Goal: Information Seeking & Learning: Learn about a topic

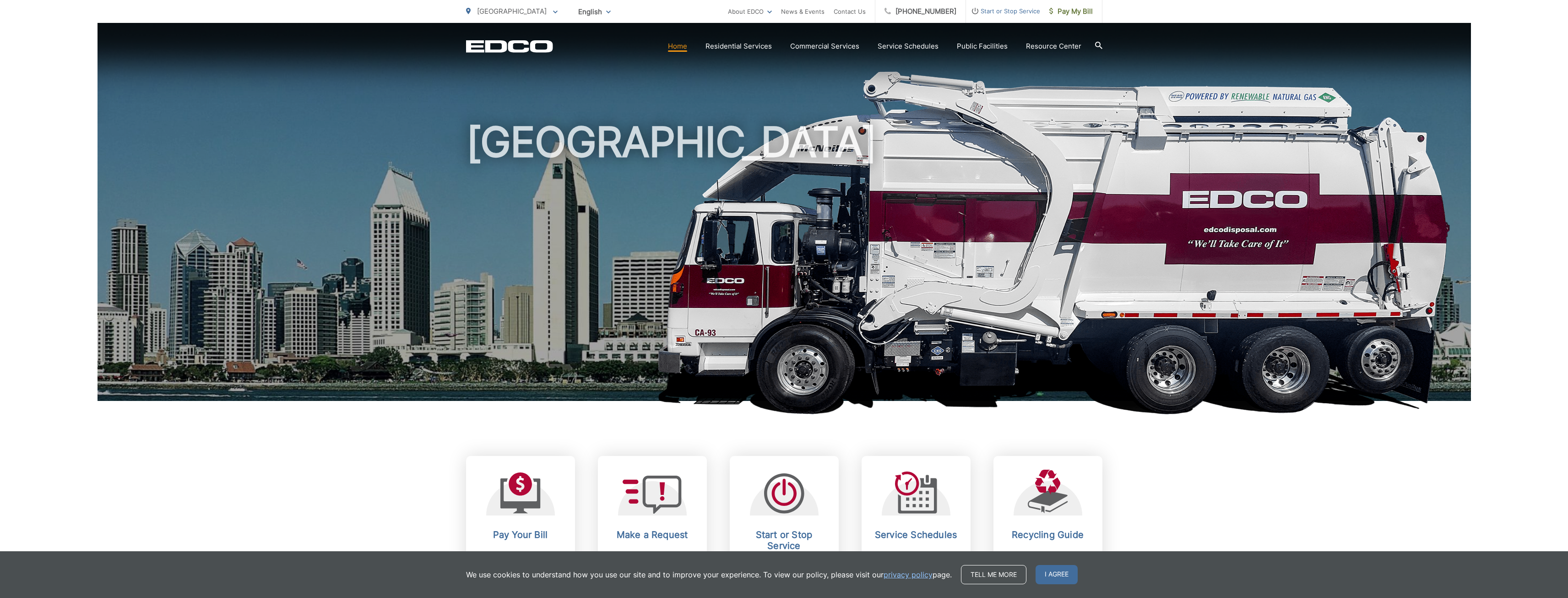
click at [572, 7] on span "English" at bounding box center [595, 12] width 46 height 16
click at [581, 32] on div "English" at bounding box center [595, 31] width 28 height 9
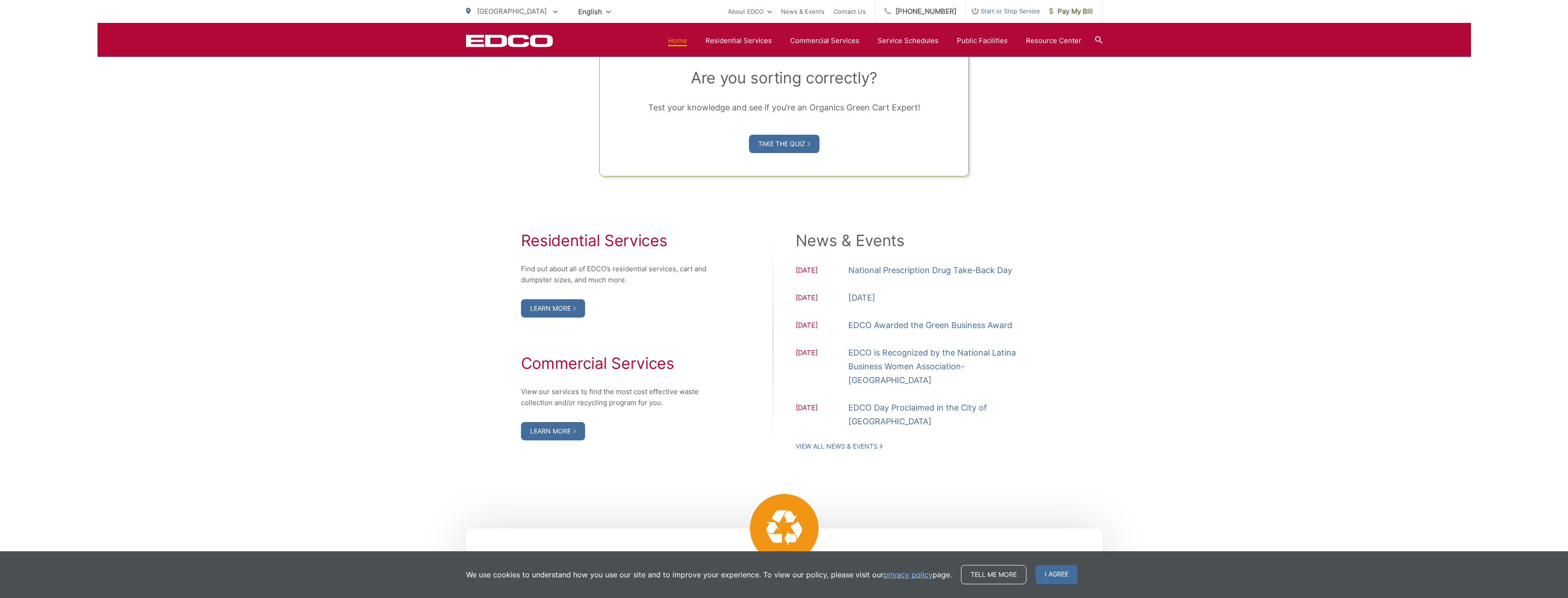
scroll to position [825, 0]
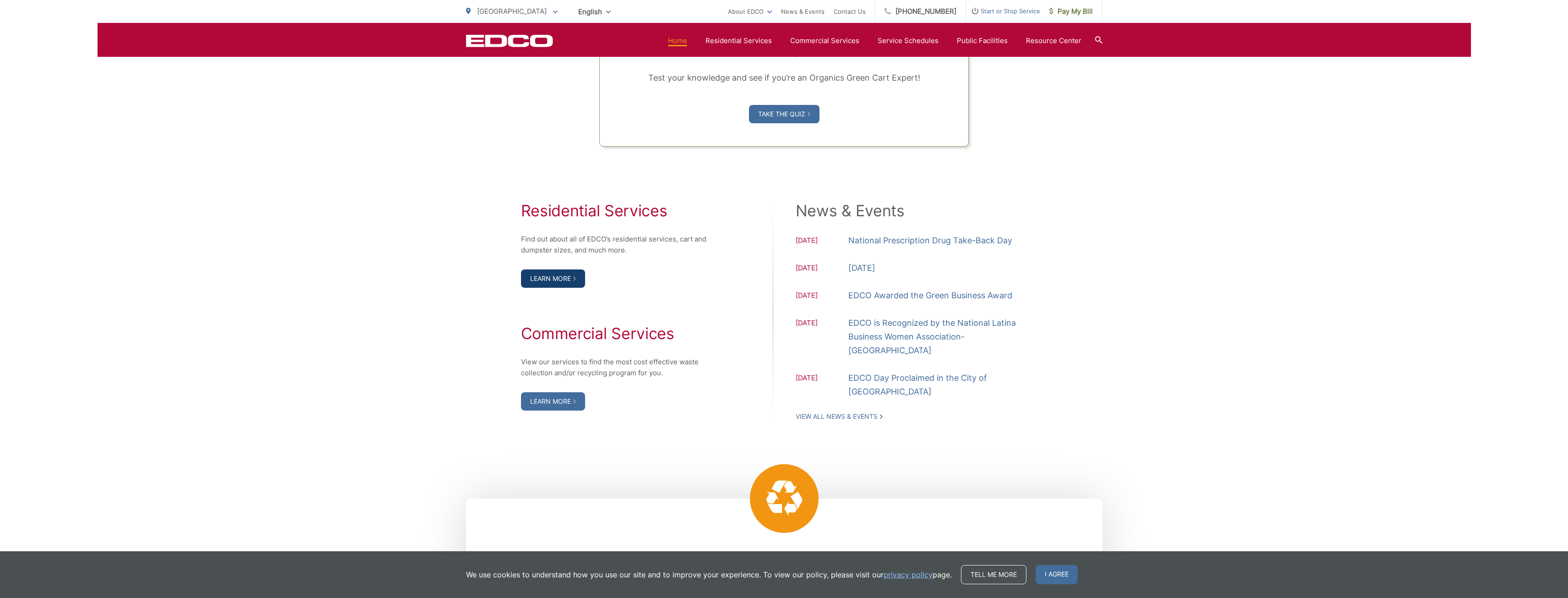
drag, startPoint x: 538, startPoint y: 273, endPoint x: 544, endPoint y: 273, distance: 6.0
click at [538, 273] on link "Learn More" at bounding box center [553, 278] width 64 height 18
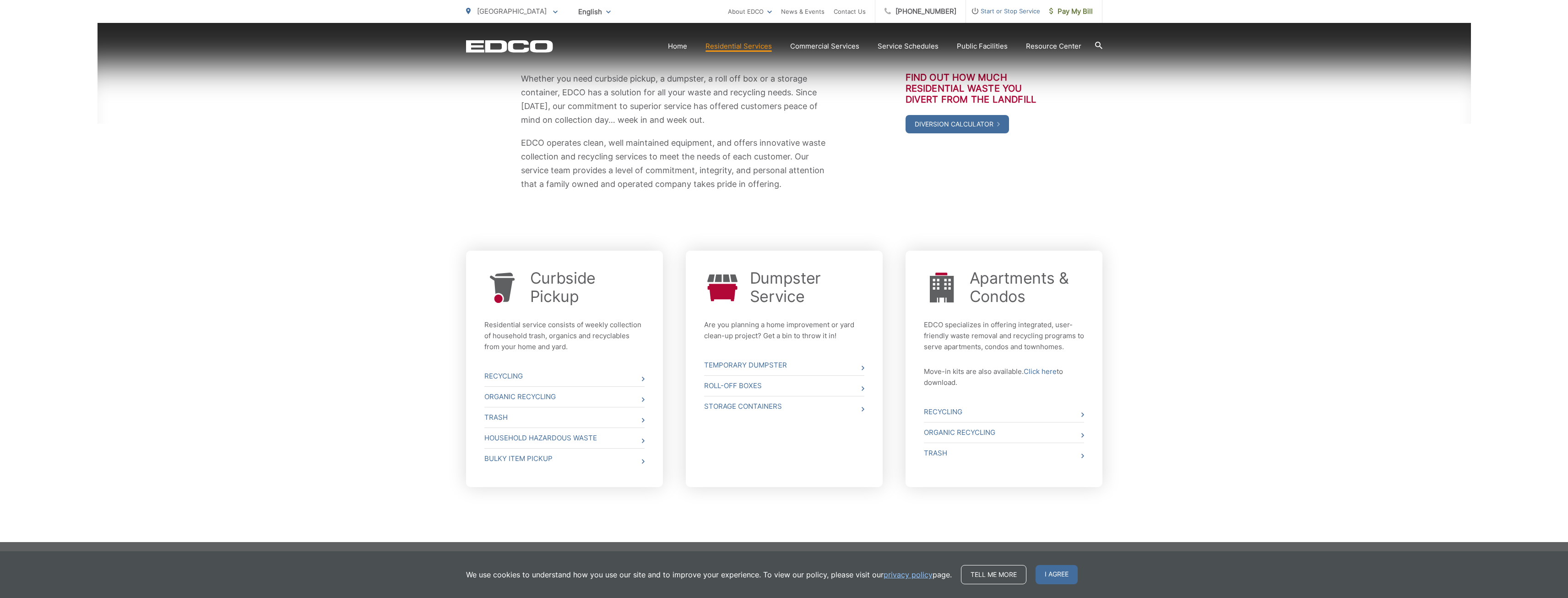
scroll to position [167, 0]
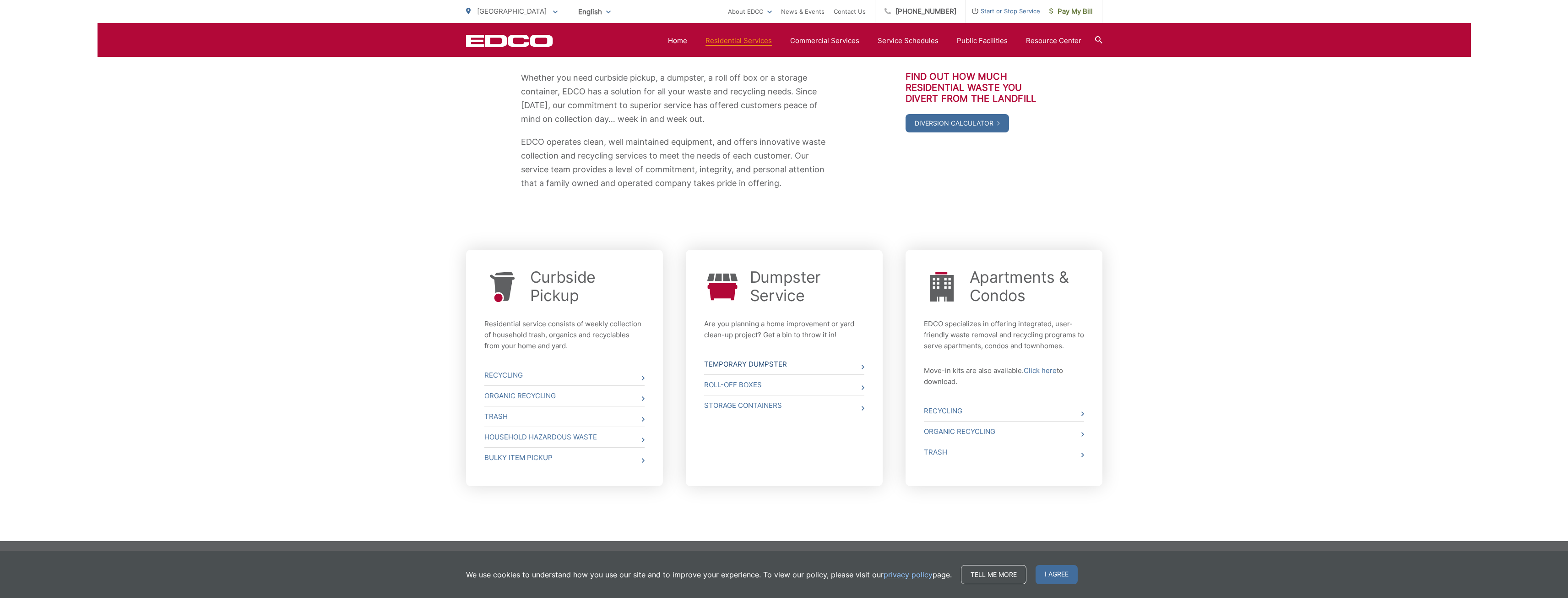
click at [751, 365] on link "Temporary Dumpster" at bounding box center [784, 364] width 160 height 20
